Goal: Task Accomplishment & Management: Manage account settings

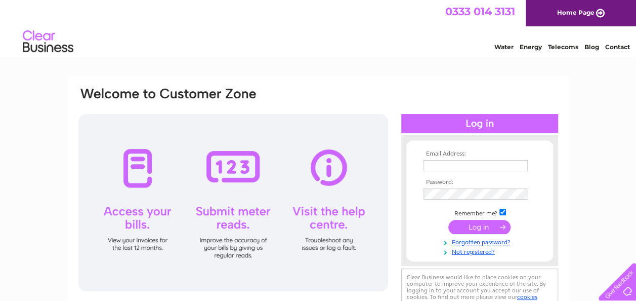
type input "admin@markentravel.co.uk"
click at [488, 227] on input "submit" at bounding box center [480, 227] width 62 height 14
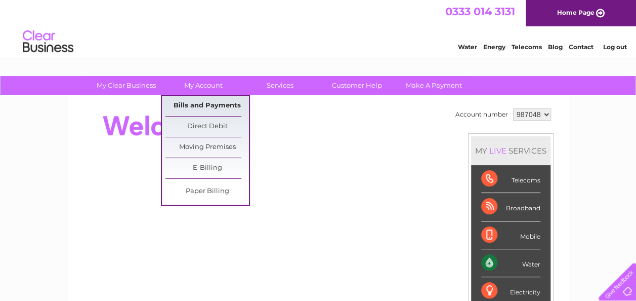
click at [200, 110] on link "Bills and Payments" at bounding box center [208, 106] width 84 height 20
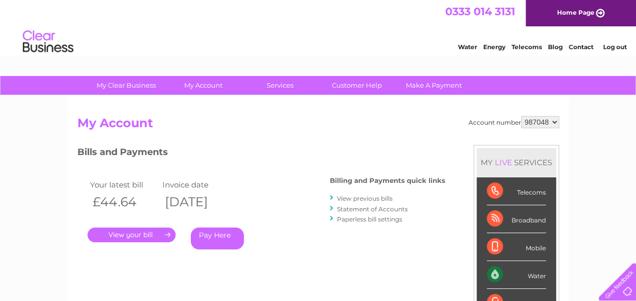
click at [159, 232] on link "." at bounding box center [132, 234] width 88 height 15
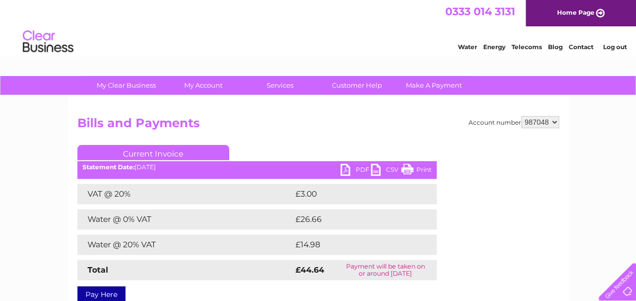
click at [356, 169] on link "PDF" at bounding box center [356, 171] width 30 height 15
